Goal: Task Accomplishment & Management: Use online tool/utility

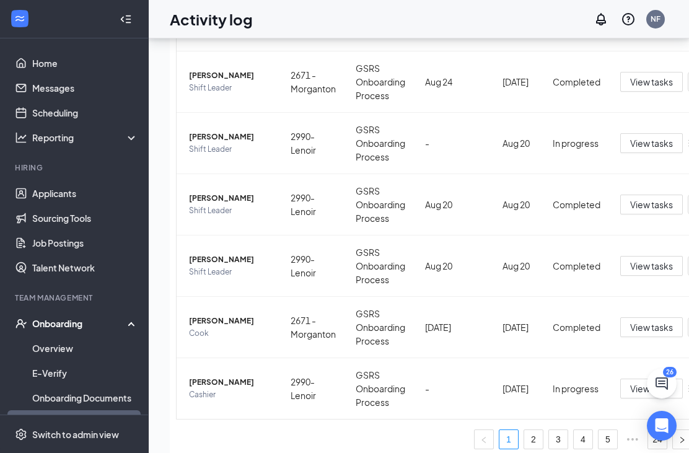
scroll to position [319, 0]
click at [648, 330] on span "View tasks" at bounding box center [651, 328] width 43 height 14
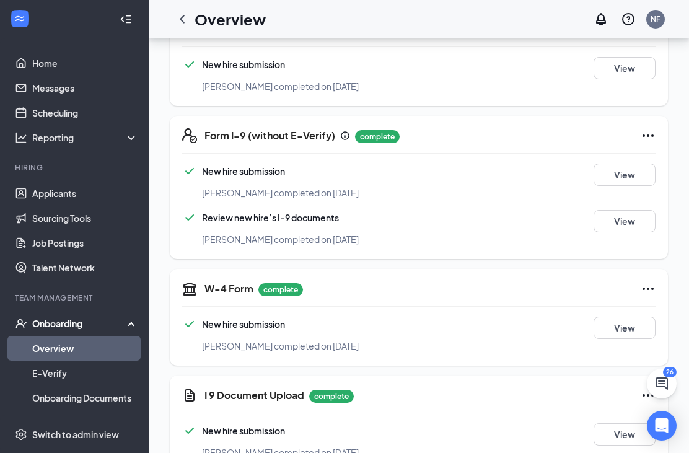
scroll to position [219, 0]
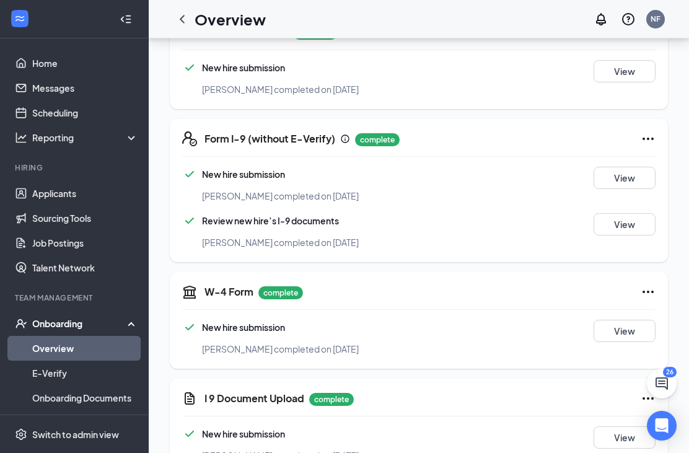
click at [188, 8] on div at bounding box center [182, 19] width 25 height 25
click at [185, 26] on icon "ChevronLeft" at bounding box center [182, 19] width 15 height 15
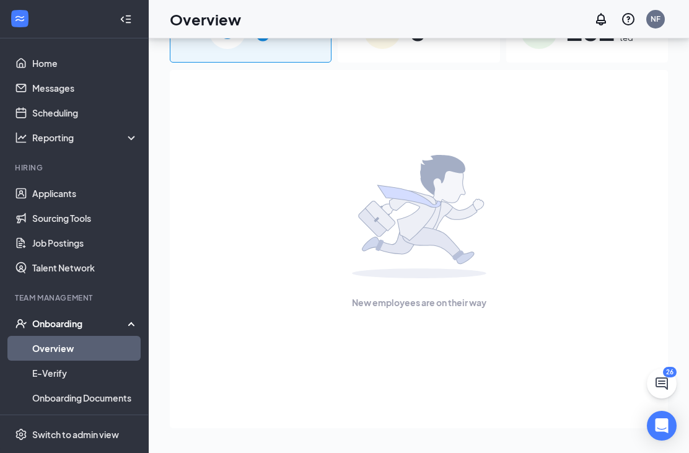
scroll to position [95, 0]
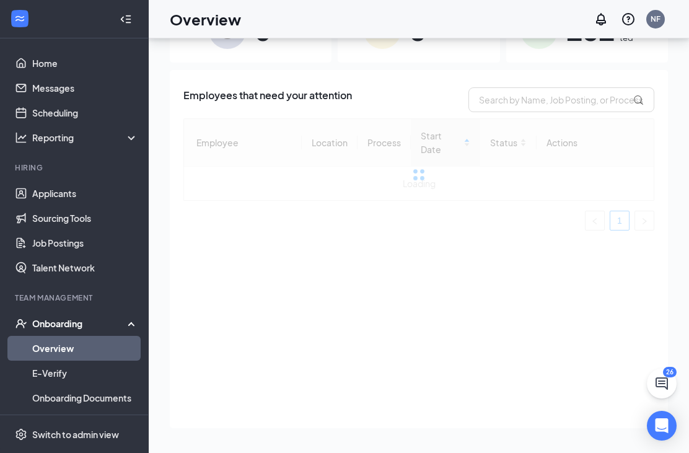
click at [106, 410] on link "Activity log" at bounding box center [85, 422] width 106 height 25
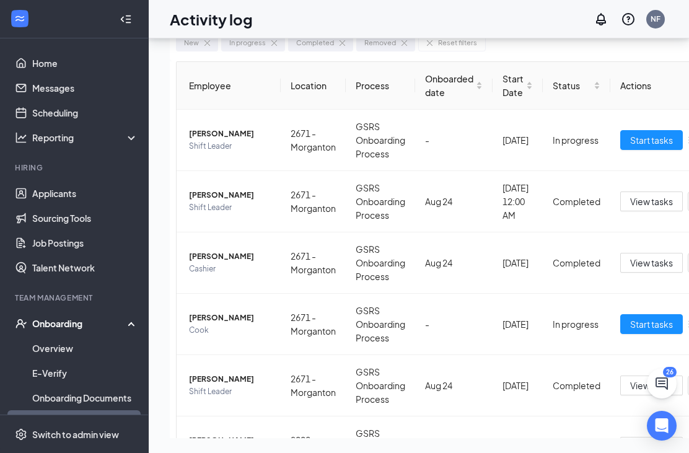
click at [656, 130] on button "Start tasks" at bounding box center [651, 140] width 63 height 20
